Goal: Transaction & Acquisition: Register for event/course

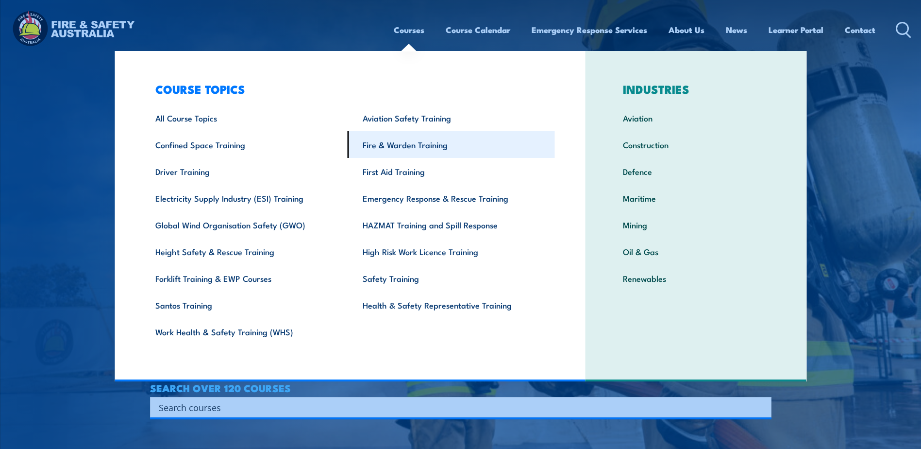
click at [397, 141] on link "Fire & Warden Training" at bounding box center [451, 144] width 207 height 27
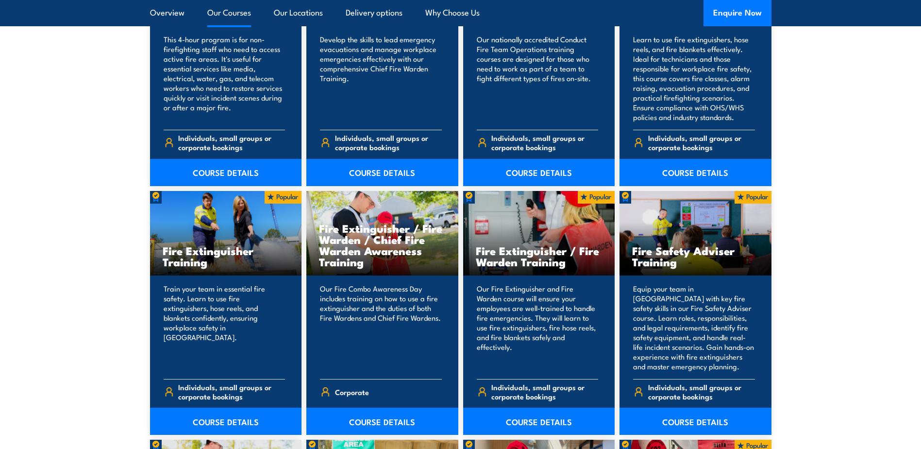
scroll to position [922, 0]
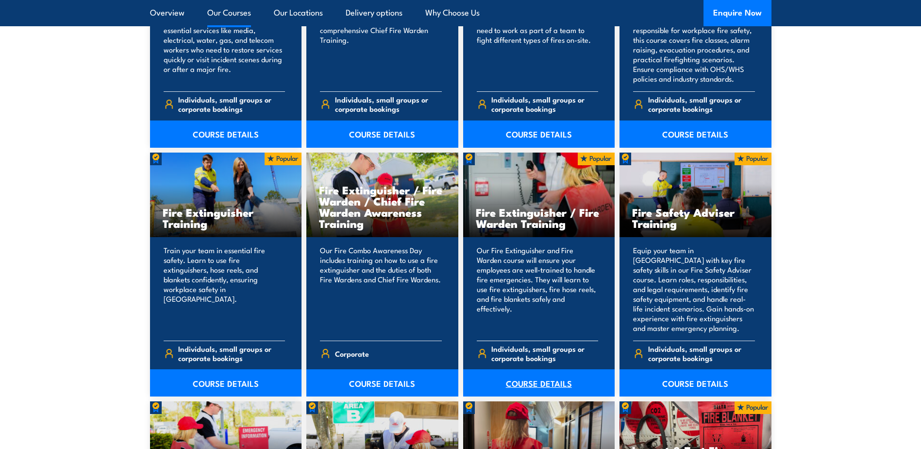
click at [533, 380] on link "COURSE DETAILS" at bounding box center [539, 382] width 152 height 27
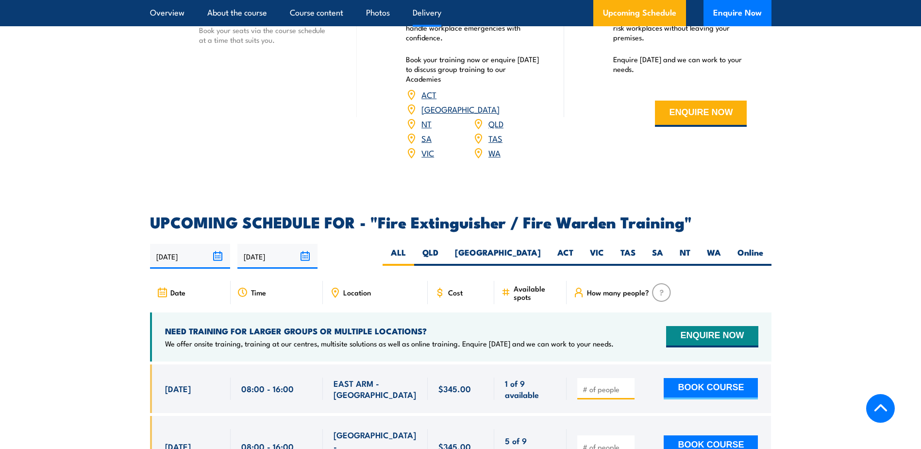
scroll to position [1408, 0]
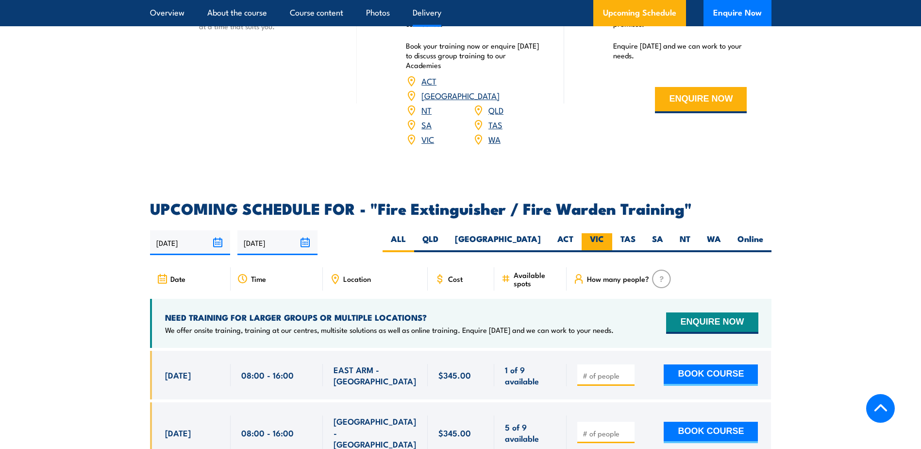
click at [592, 233] on label "VIC" at bounding box center [597, 242] width 31 height 19
click at [604, 233] on input "VIC" at bounding box center [607, 236] width 6 height 6
radio input "true"
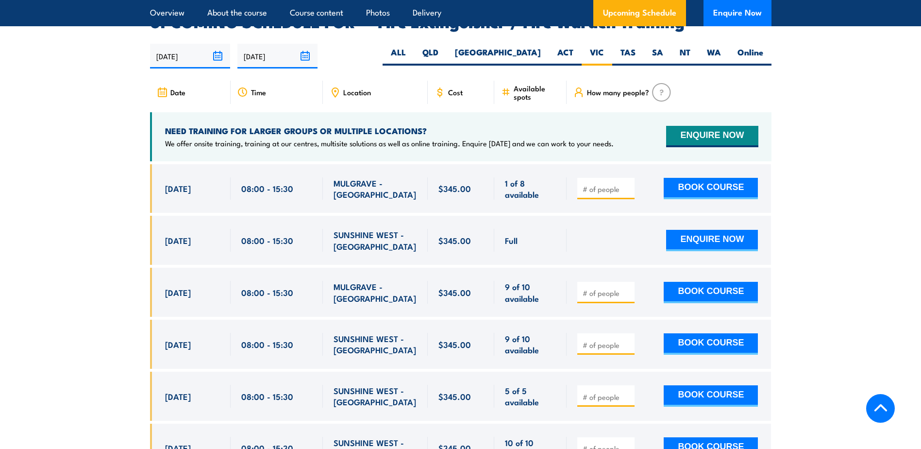
click at [608, 288] on input "number" at bounding box center [607, 293] width 49 height 10
click at [627, 288] on input "1" at bounding box center [607, 293] width 49 height 10
type input "2"
click at [627, 288] on input "2" at bounding box center [607, 293] width 49 height 10
click at [692, 282] on button "BOOK COURSE" at bounding box center [711, 292] width 94 height 21
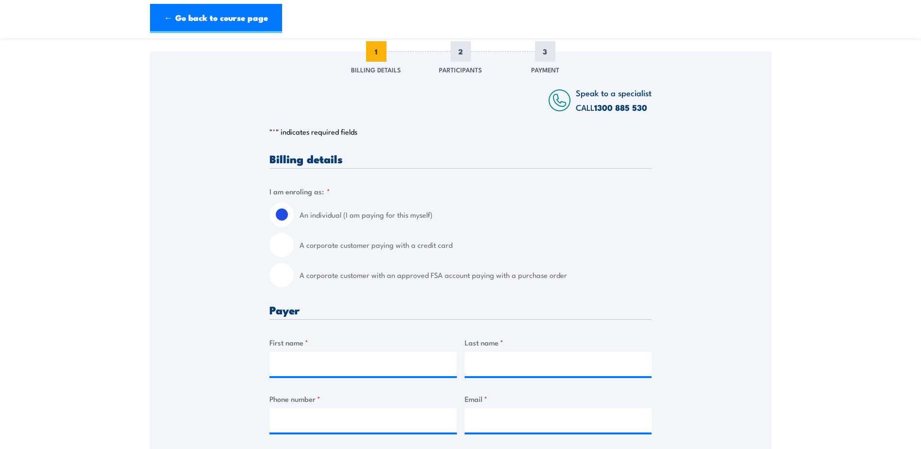
scroll to position [146, 0]
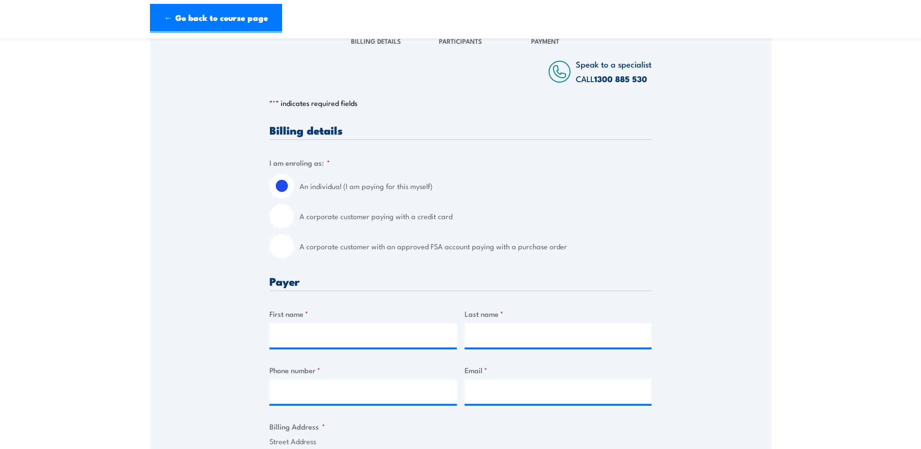
click at [281, 247] on input "A corporate customer with an approved FSA account paying with a purchase order" at bounding box center [281, 246] width 24 height 24
radio input "true"
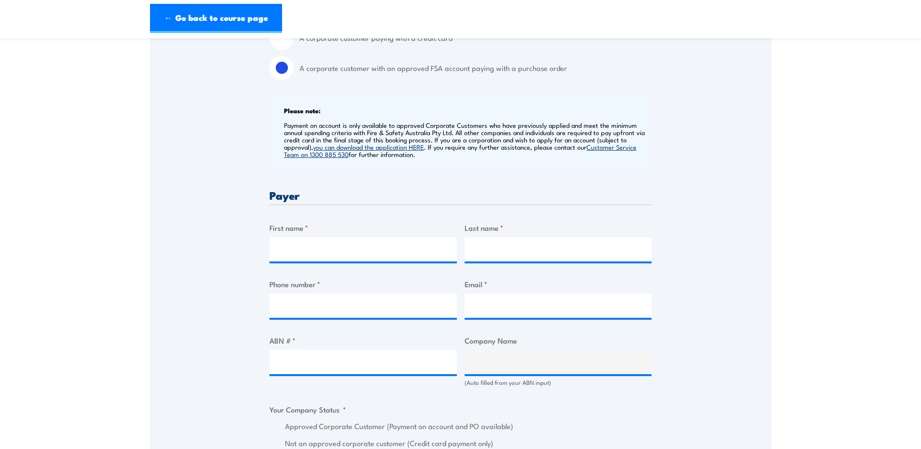
scroll to position [340, 0]
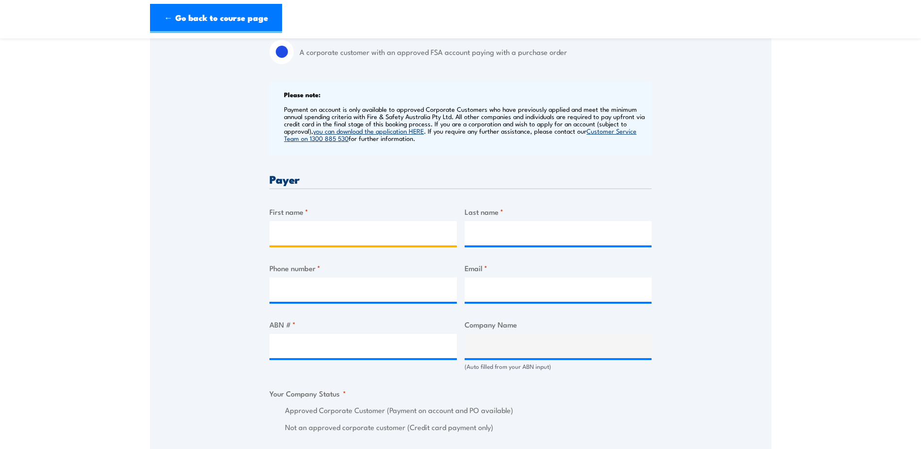
click at [340, 234] on input "First name *" at bounding box center [362, 233] width 187 height 24
type input "Joyce"
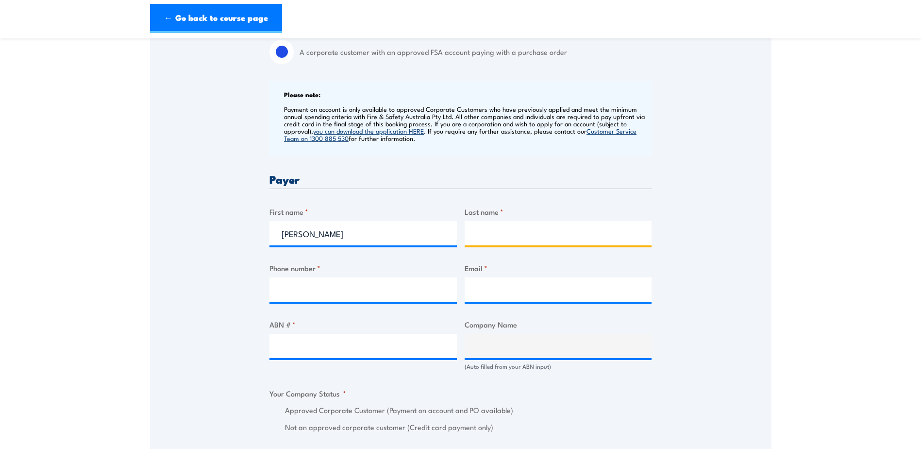
type input "Pow"
type input "0397225223"
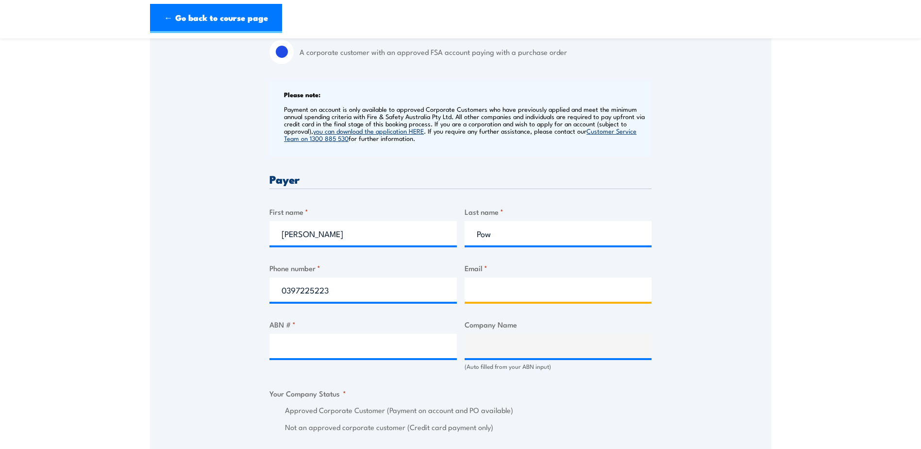
type input "joyce.pow@placard.com.au"
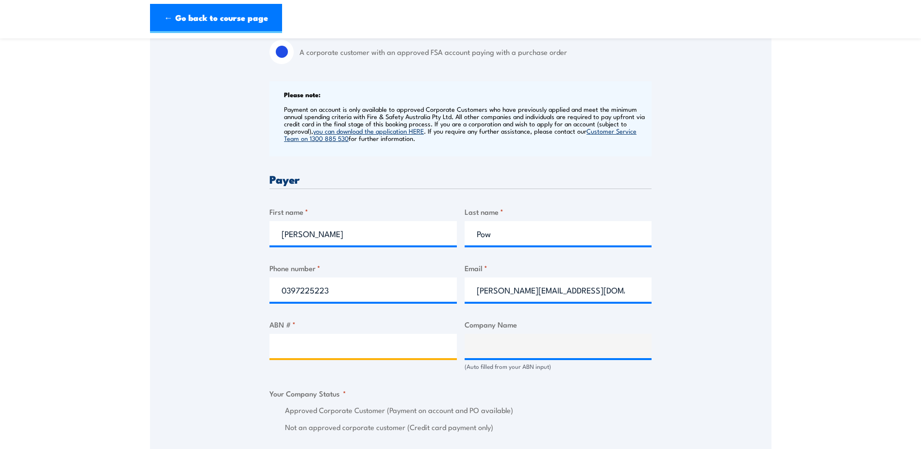
click at [372, 345] on input "ABN # *" at bounding box center [362, 346] width 187 height 24
type input "46074646343"
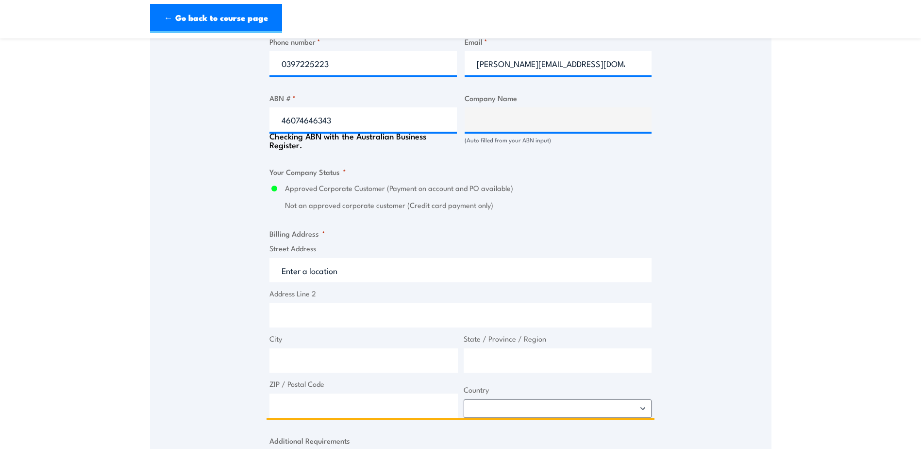
type input "PLACARD PTY LTD"
radio input "true"
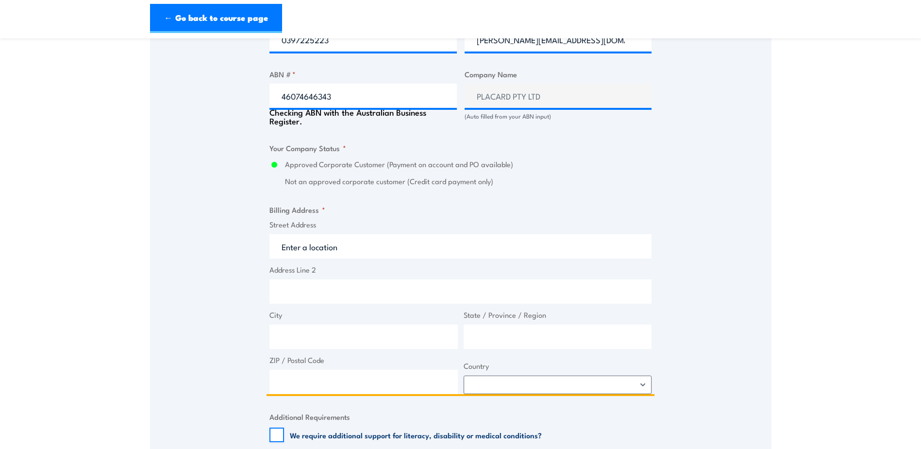
scroll to position [612, 0]
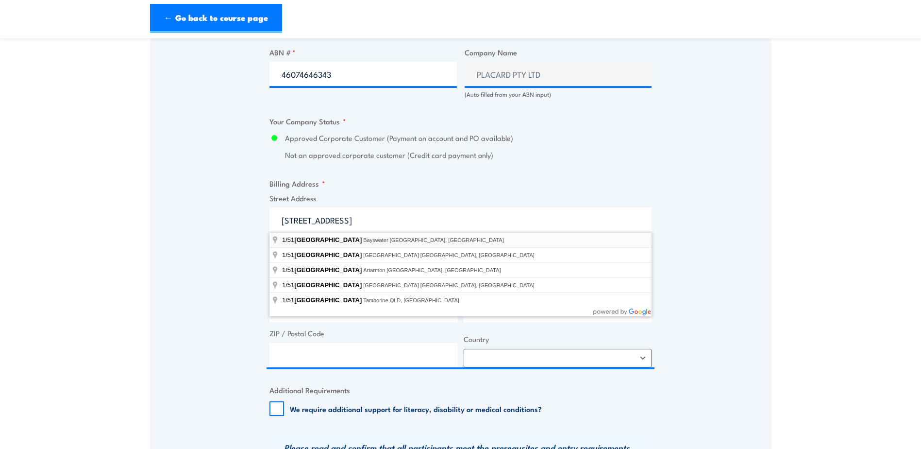
type input "1/51 Jersey Road, Bayswater VIC, Australia"
type input "51 Jersey Rd"
type input "Bayswater"
type input "Victoria"
type input "3153"
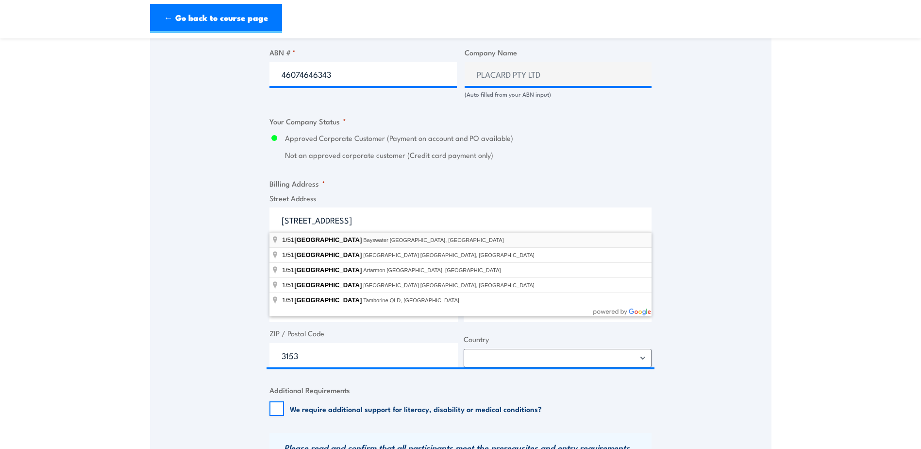
select select "Australia"
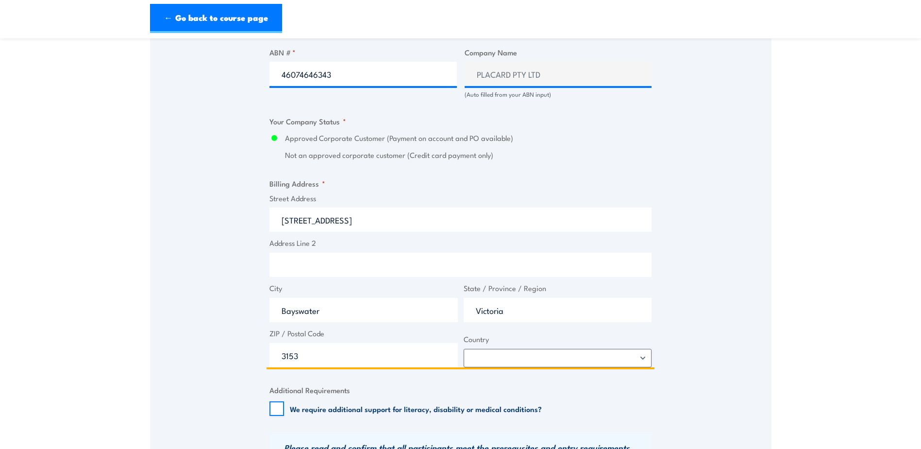
click at [359, 223] on input "51 Jersey Rd" at bounding box center [460, 219] width 382 height 24
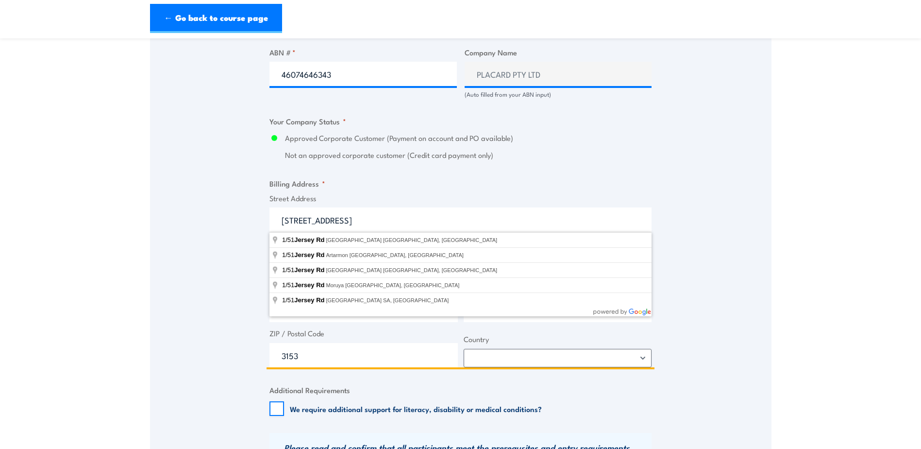
type input "1/51 Jersey Rd"
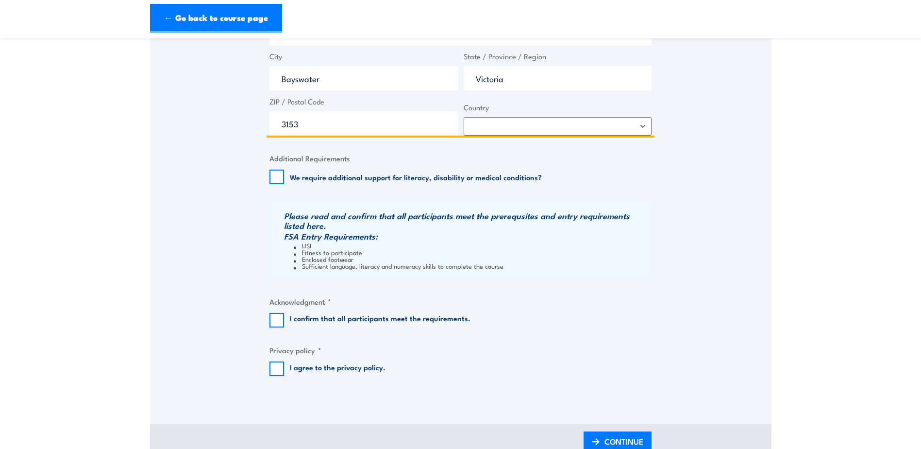
scroll to position [854, 0]
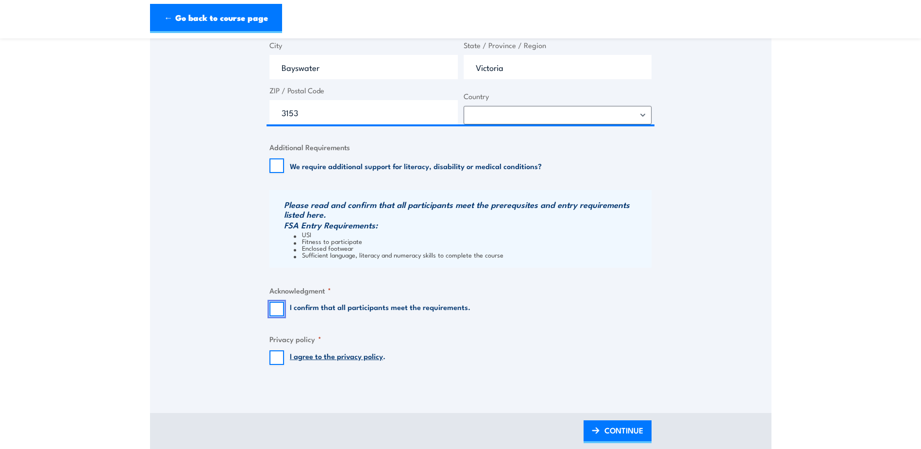
click at [275, 309] on input "I confirm that all participants meet the requirements." at bounding box center [276, 308] width 15 height 15
checkbox input "true"
click at [276, 360] on input "I agree to the privacy policy ." at bounding box center [276, 357] width 15 height 15
checkbox input "true"
click at [619, 423] on span "CONTINUE" at bounding box center [623, 430] width 39 height 26
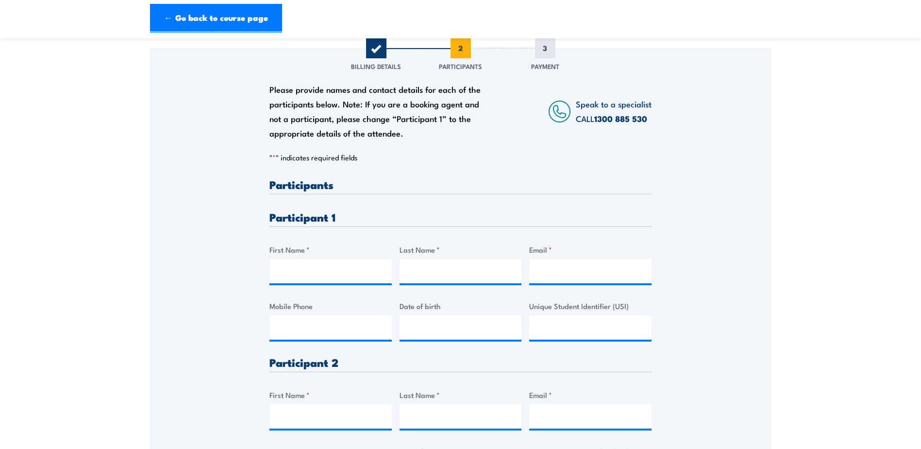
scroll to position [146, 0]
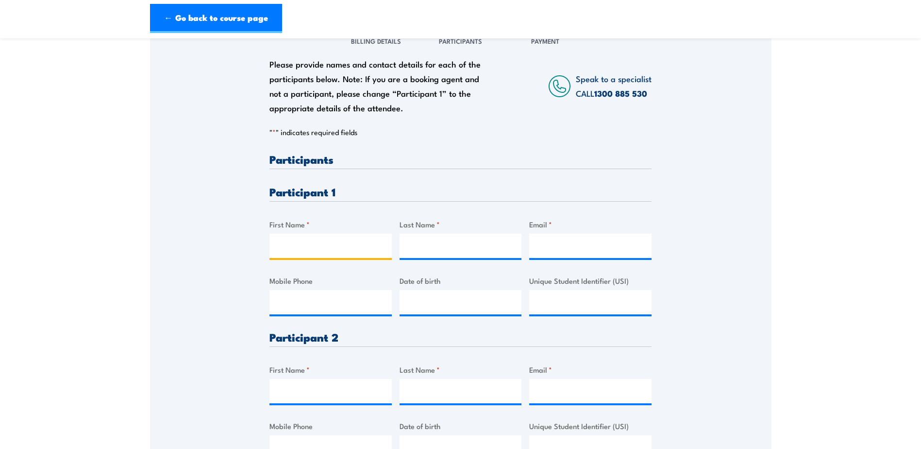
click at [333, 251] on input "First Name *" at bounding box center [330, 246] width 122 height 24
type input "Ricarda"
click at [596, 249] on input "Email *" at bounding box center [590, 246] width 122 height 24
paste input "ricarda.lenssen@gmail.com"
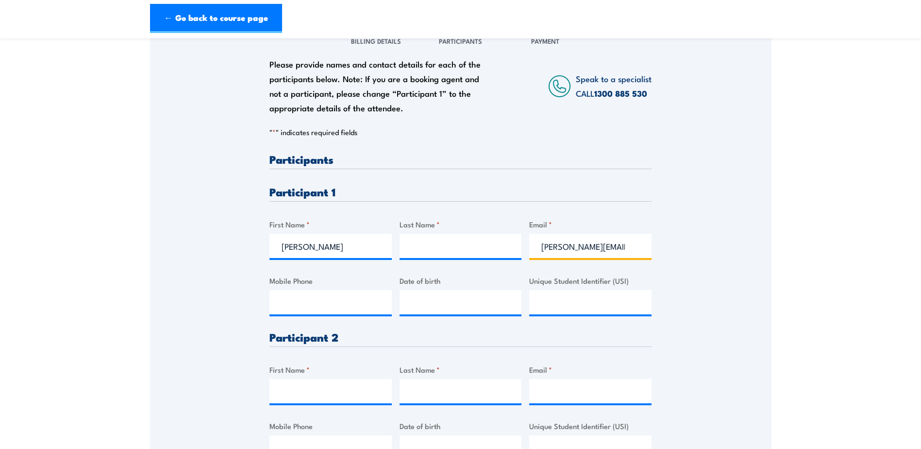
scroll to position [0, 15]
type input "ricarda.lenssen@gmail.com"
click at [458, 254] on input "Last Name *" at bounding box center [461, 246] width 122 height 24
type input "Lenssen"
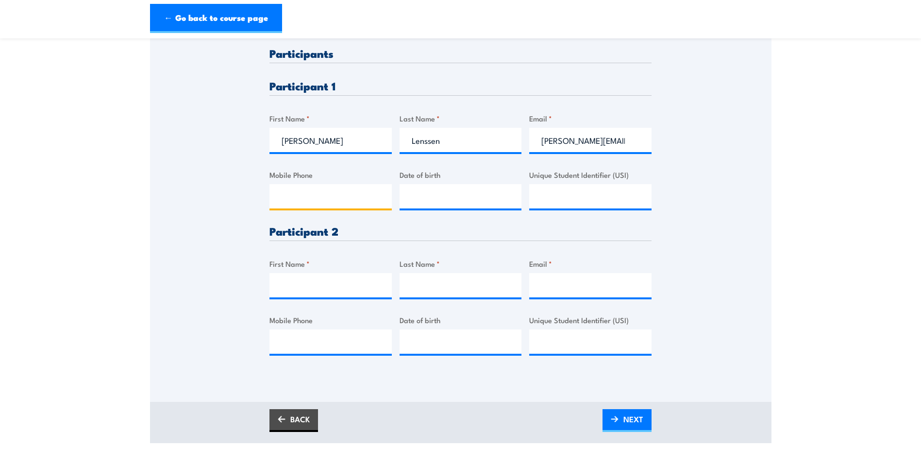
scroll to position [291, 0]
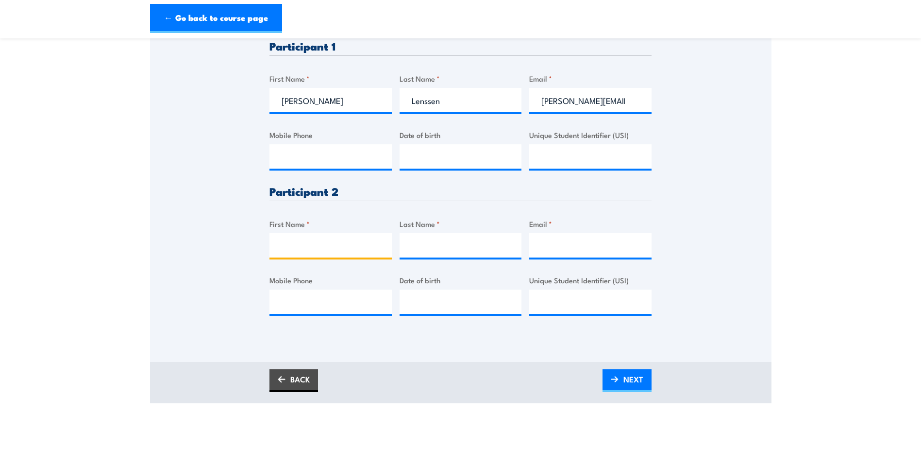
click at [341, 249] on input "First Name *" at bounding box center [330, 245] width 122 height 24
click at [307, 247] on input "First Name *" at bounding box center [330, 245] width 122 height 24
type input "Timothy"
type input "Eang"
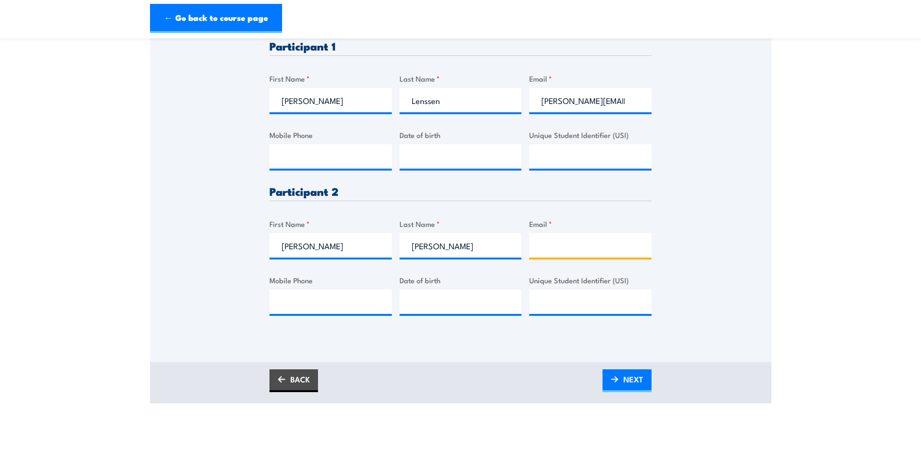
paste input "time863@gmail.com"
type input "time863@gmail.com"
click at [453, 246] on input "Eang" at bounding box center [461, 245] width 122 height 24
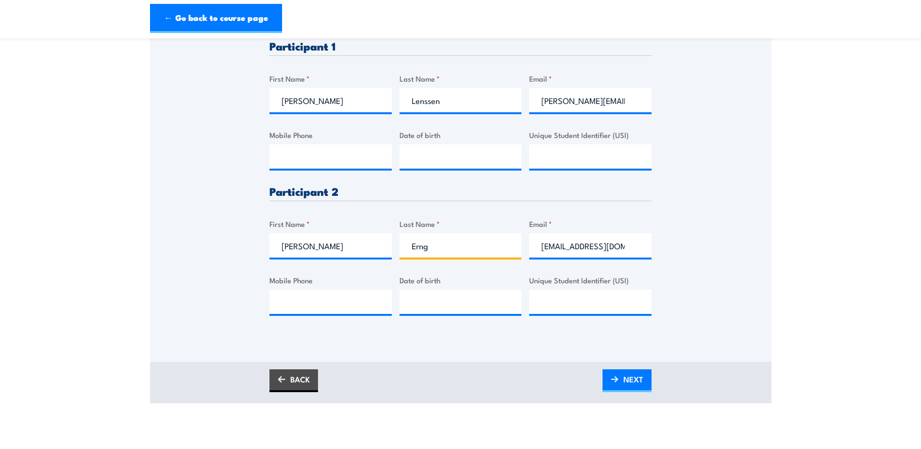
type input "Erng"
drag, startPoint x: 628, startPoint y: 381, endPoint x: 618, endPoint y: 383, distance: 9.3
click at [628, 381] on span "NEXT" at bounding box center [633, 379] width 20 height 26
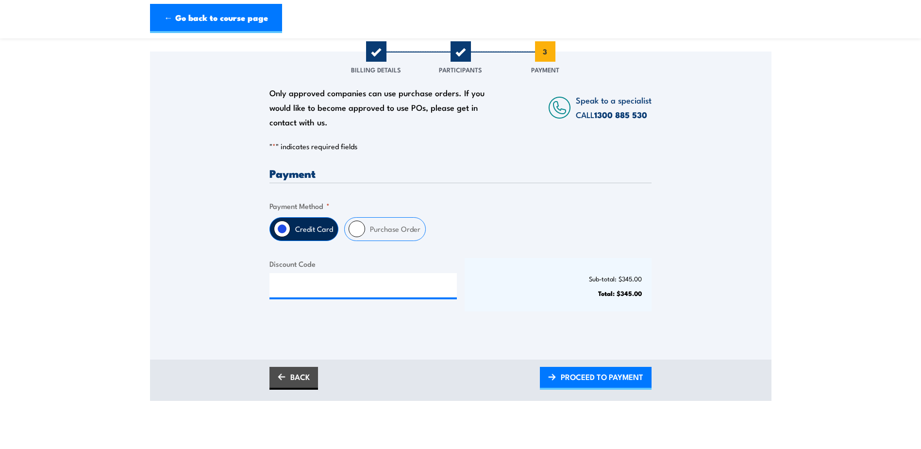
scroll to position [0, 0]
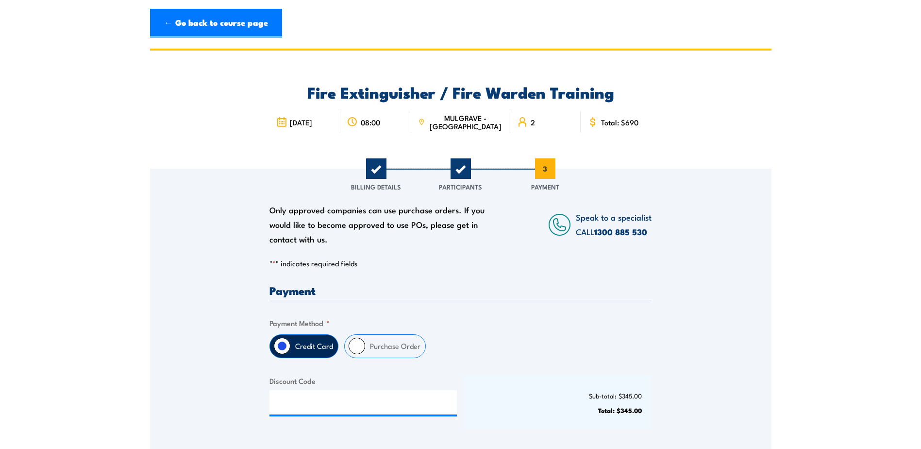
click at [397, 350] on label "Purchase Order" at bounding box center [395, 345] width 60 height 23
click at [365, 350] on input "Purchase Order" at bounding box center [357, 345] width 17 height 17
radio input "true"
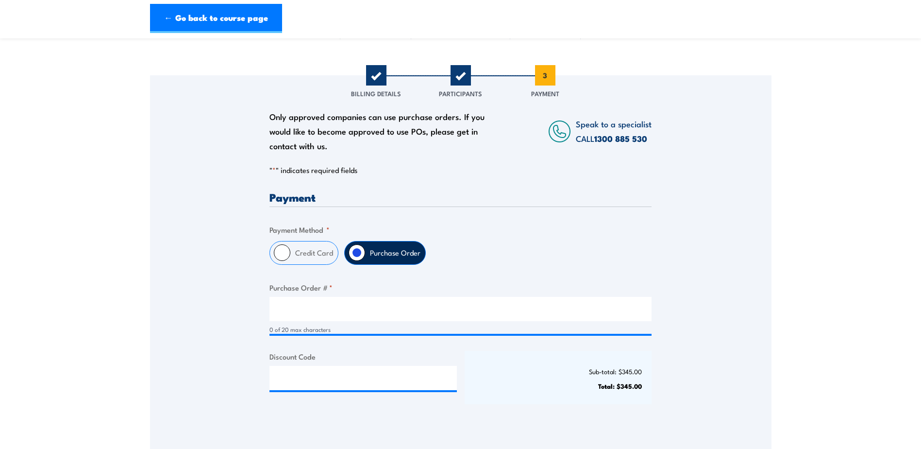
scroll to position [97, 0]
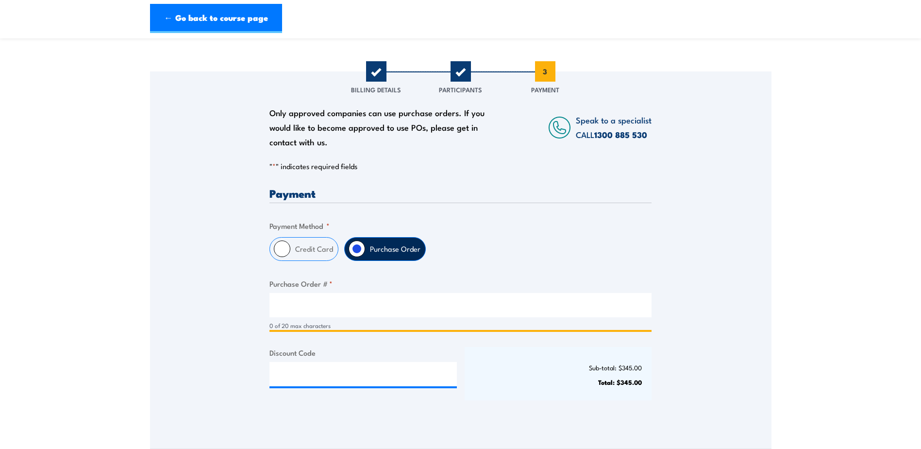
click at [385, 301] on input "Purchase Order # *" at bounding box center [460, 305] width 382 height 24
drag, startPoint x: 360, startPoint y: 310, endPoint x: 373, endPoint y: 293, distance: 21.8
click at [360, 310] on input "Purchase Order # *" at bounding box center [460, 305] width 382 height 24
type input "197784"
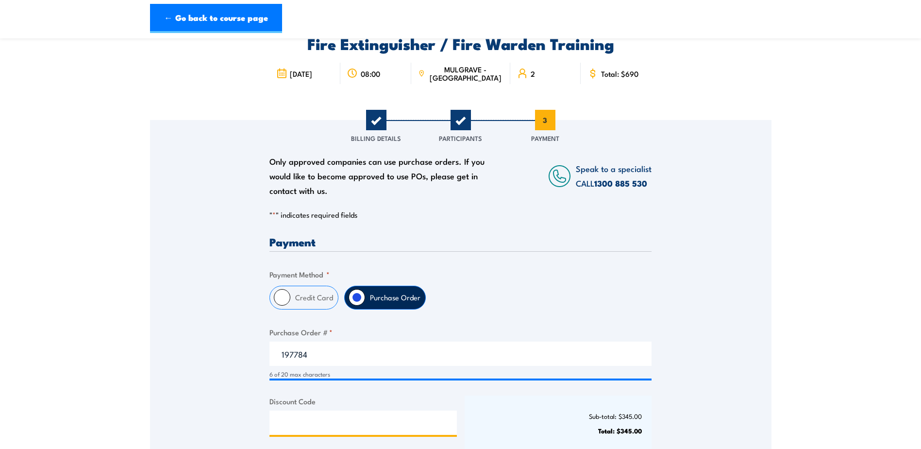
scroll to position [243, 0]
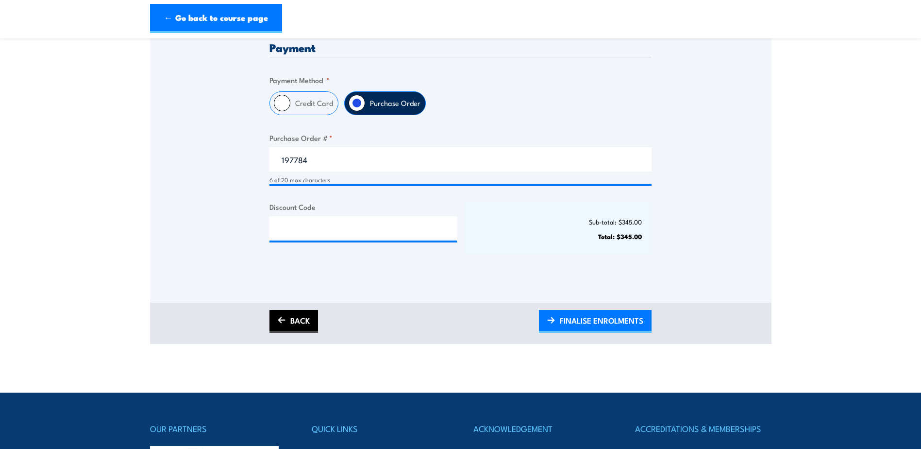
click at [304, 321] on link "BACK" at bounding box center [293, 321] width 49 height 23
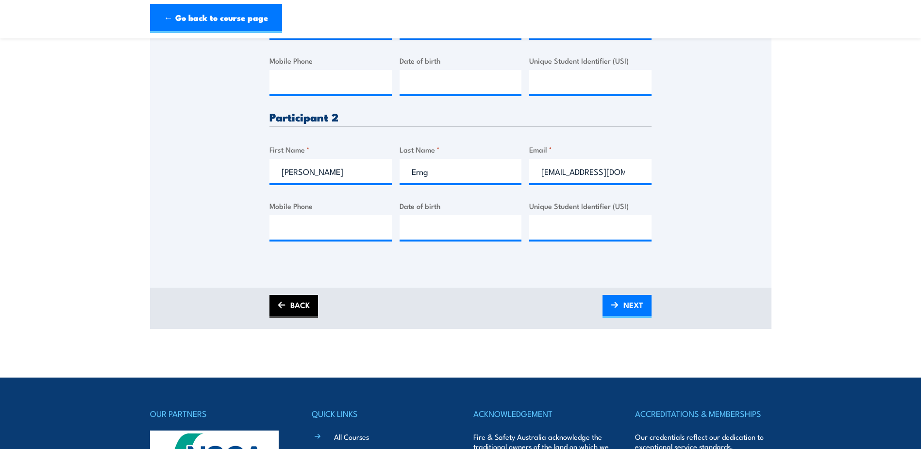
scroll to position [388, 0]
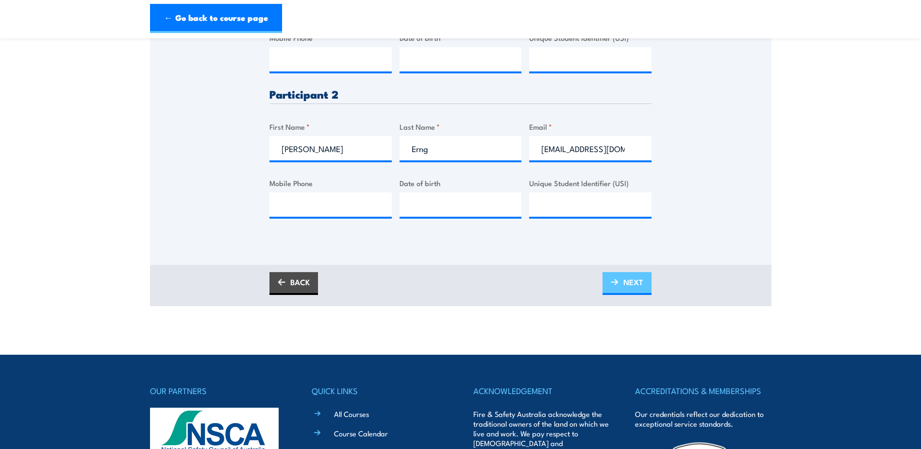
click at [626, 280] on span "NEXT" at bounding box center [633, 282] width 20 height 26
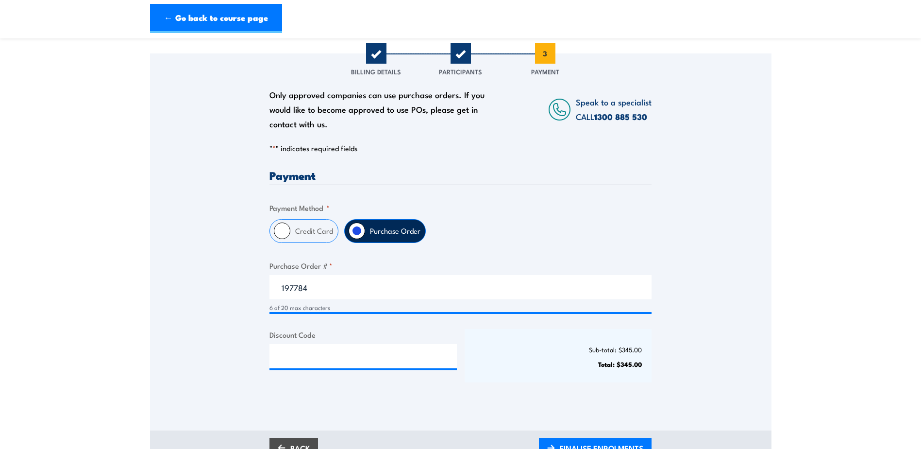
scroll to position [194, 0]
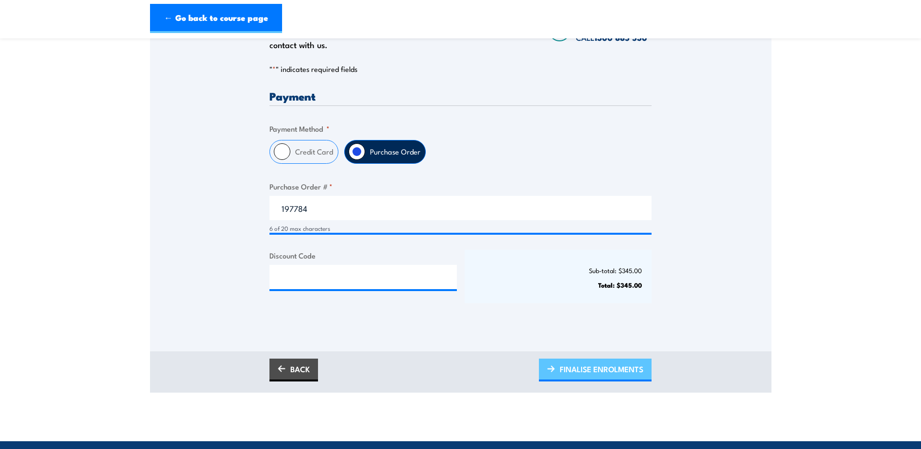
click at [593, 371] on span "FINALISE ENROLMENTS" at bounding box center [602, 369] width 84 height 26
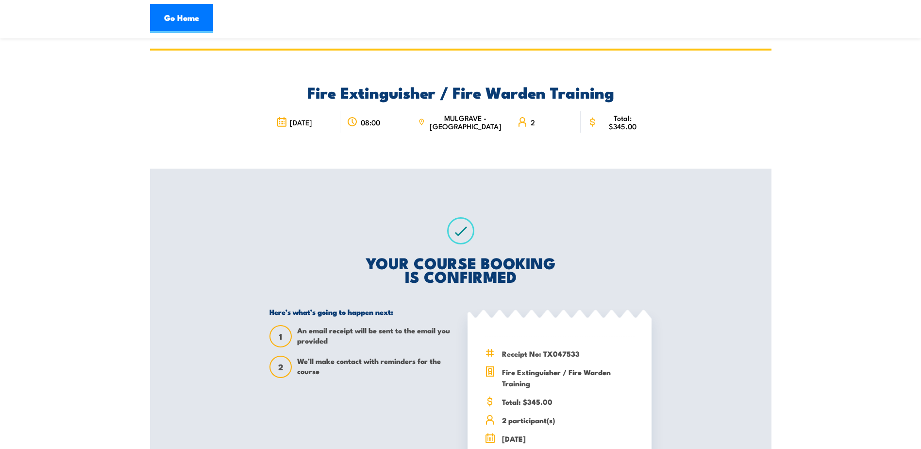
scroll to position [194, 0]
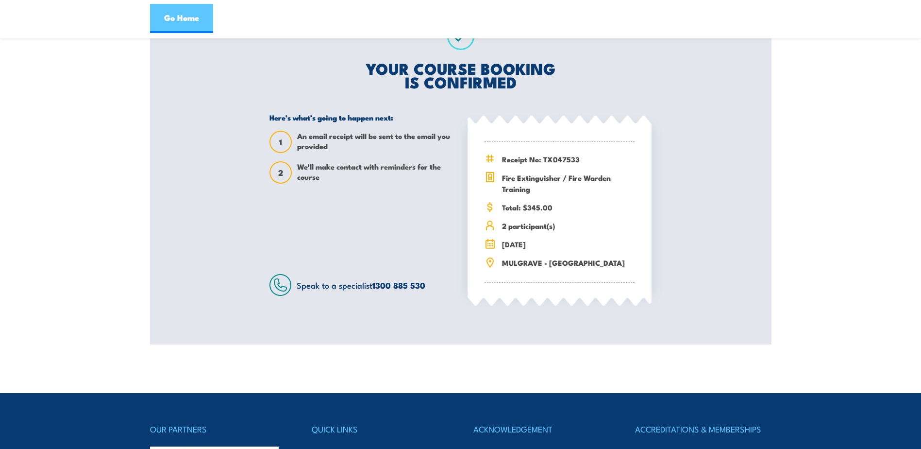
click at [192, 23] on link "Go Home" at bounding box center [181, 18] width 63 height 29
